Goal: Navigation & Orientation: Find specific page/section

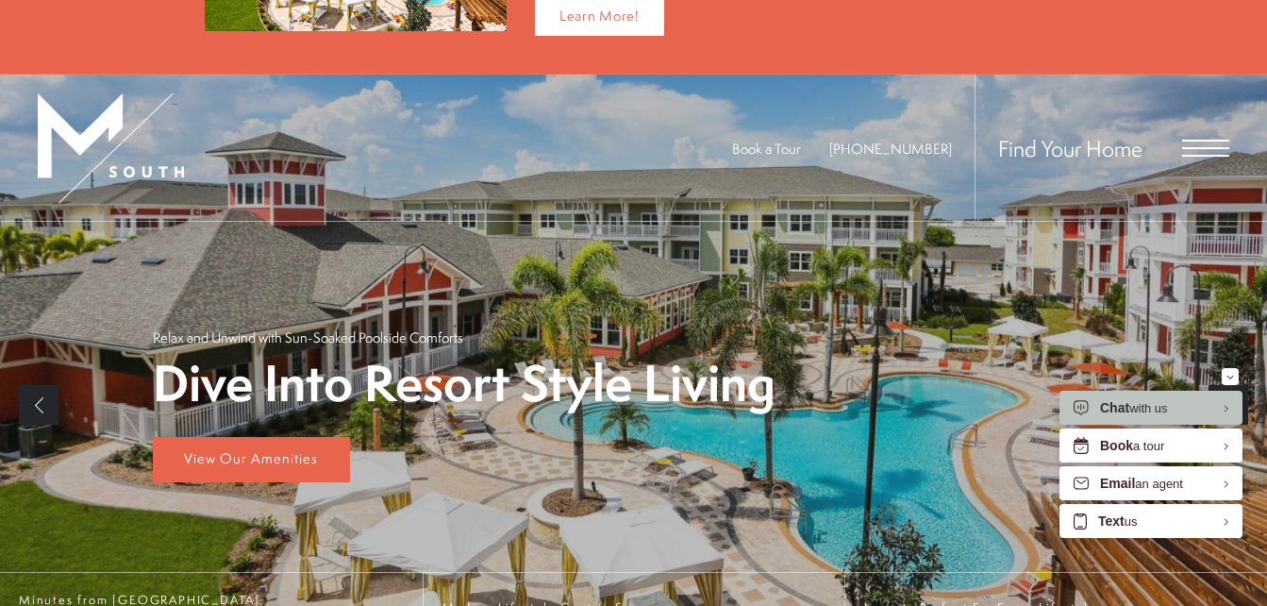
scroll to position [189, 0]
click at [1071, 141] on span "Find Your Home" at bounding box center [1070, 147] width 144 height 30
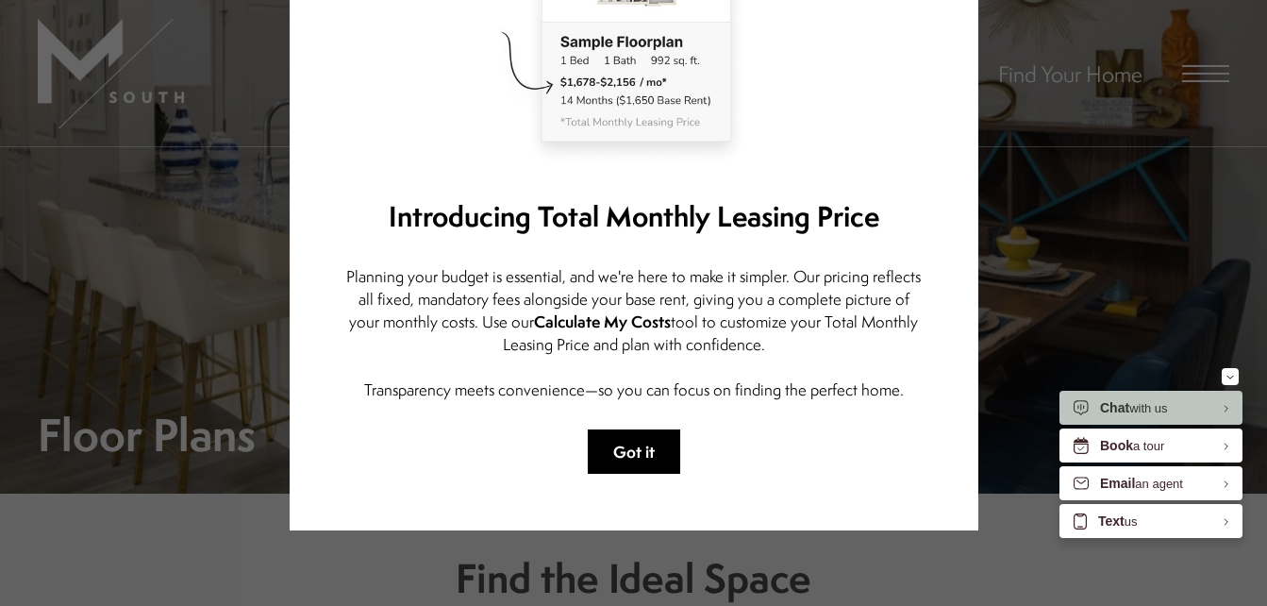
click at [639, 435] on button "Got it" at bounding box center [634, 451] width 92 height 44
